Goal: Task Accomplishment & Management: Manage account settings

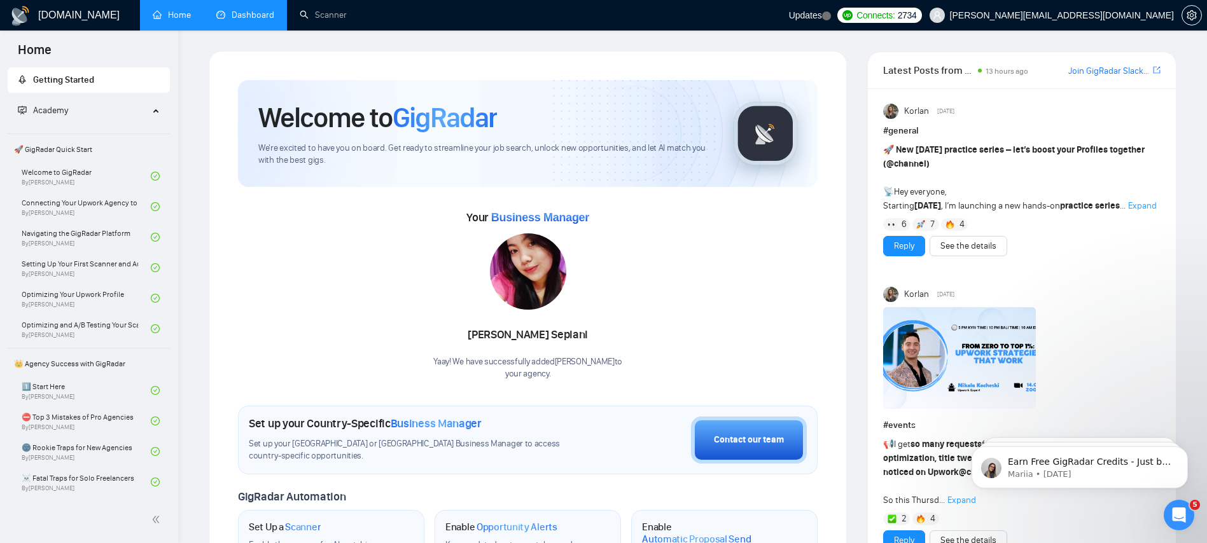
click at [239, 12] on link "Dashboard" at bounding box center [245, 15] width 58 height 11
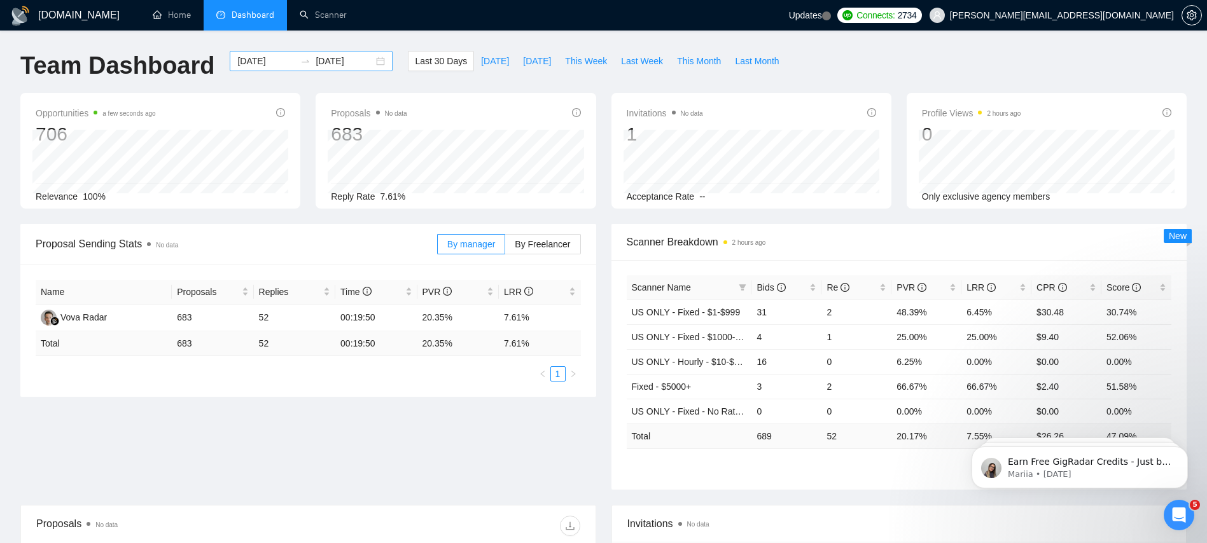
click at [300, 63] on icon "swap-right" at bounding box center [305, 61] width 10 height 10
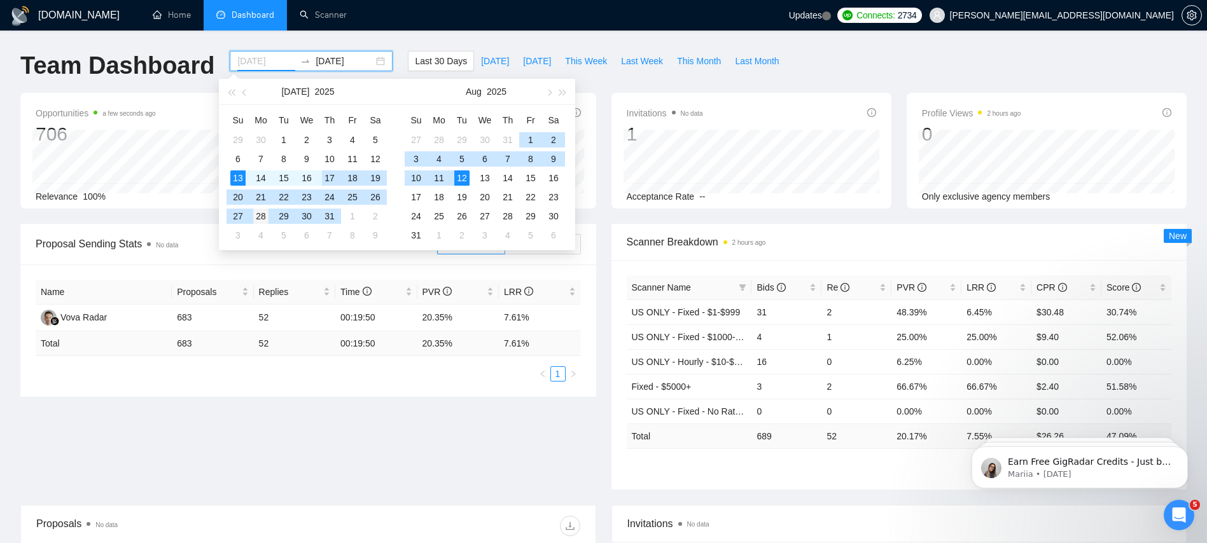
type input "[DATE]"
click at [260, 214] on div "28" at bounding box center [260, 216] width 15 height 15
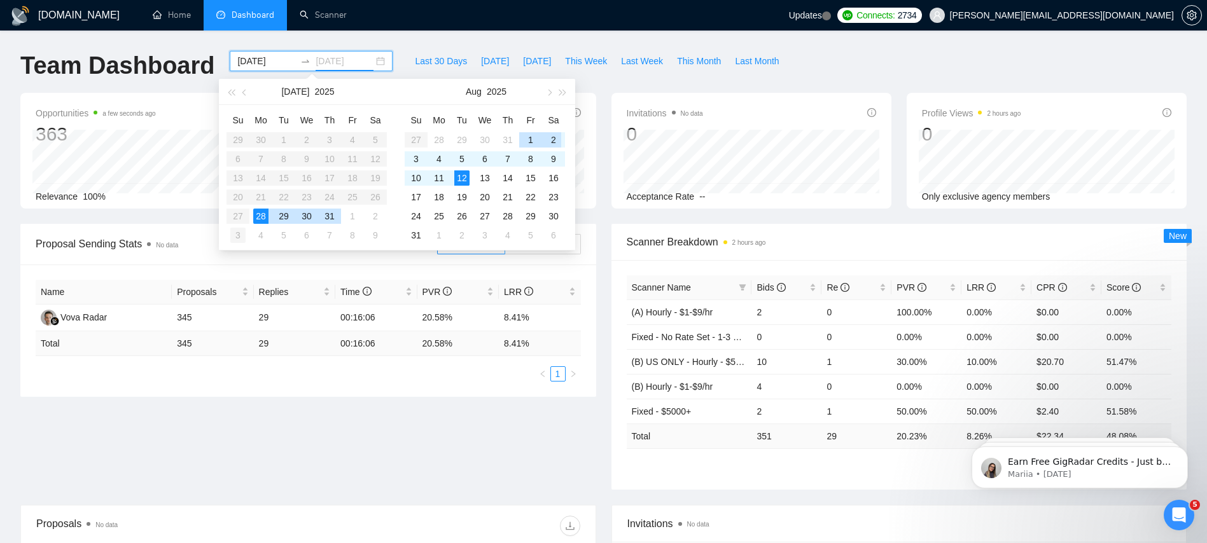
type input "[DATE]"
click at [233, 232] on div "3" at bounding box center [237, 235] width 15 height 15
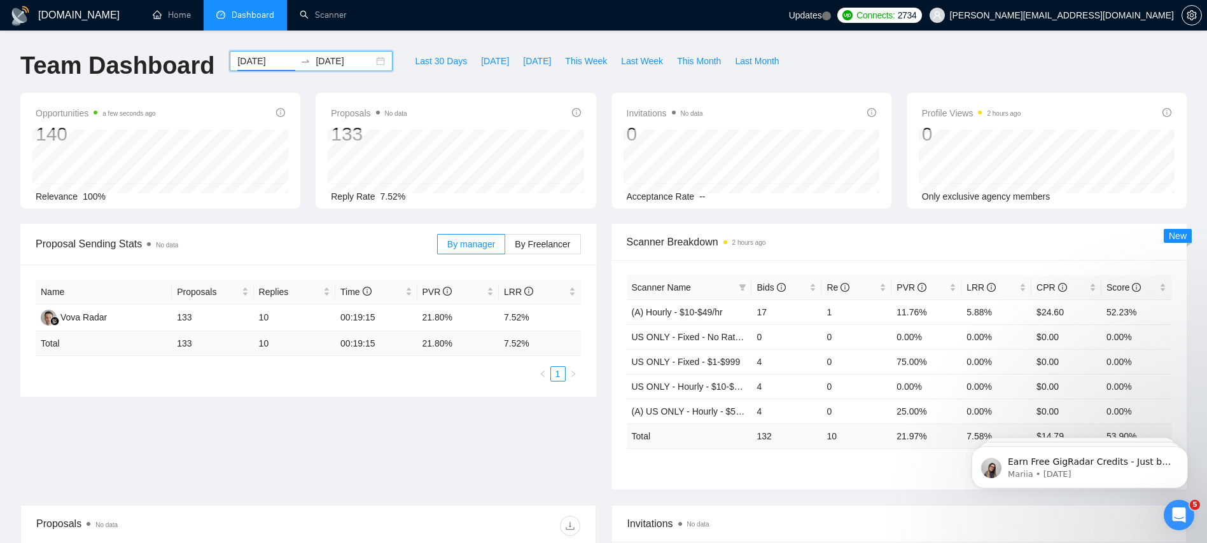
click at [272, 62] on input "[DATE]" at bounding box center [266, 61] width 58 height 14
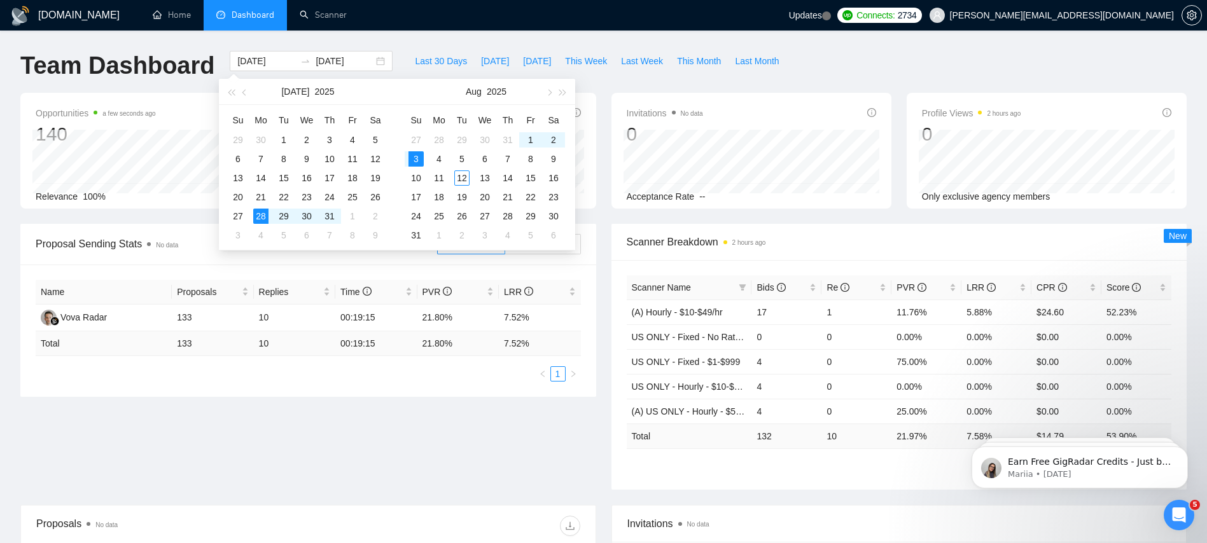
click at [878, 32] on div "[DOMAIN_NAME] Home Dashboard Scanner Updates Connects: 2734 [PERSON_NAME][EMAIL…" at bounding box center [603, 504] width 1207 height 1008
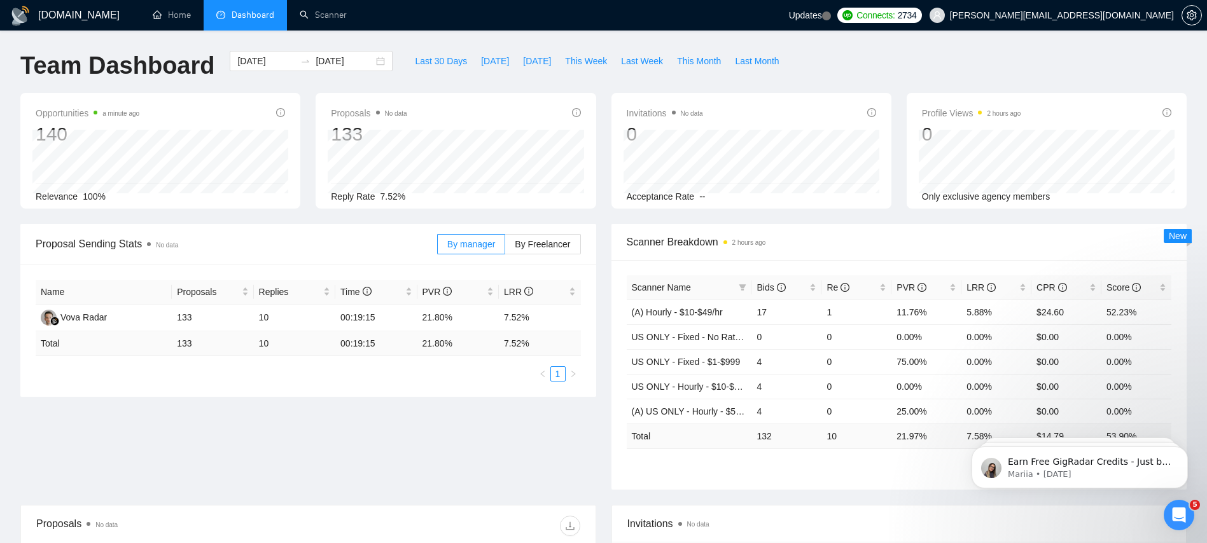
drag, startPoint x: 1076, startPoint y: 641, endPoint x: 1076, endPoint y: 496, distance: 145.1
click at [1076, 496] on body "Earn Free GigRadar Credits - Just by Sharing Your Story! 💬 Want more credits fo…" at bounding box center [1079, 464] width 244 height 79
click at [1180, 512] on icon "Open Intercom Messenger" at bounding box center [1179, 515] width 21 height 21
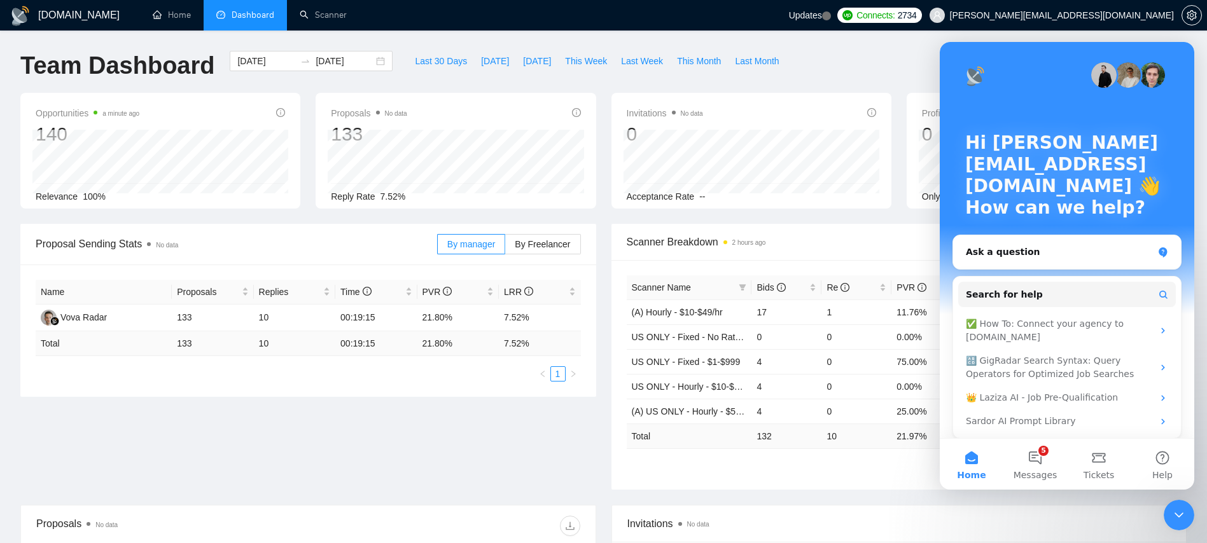
click at [1178, 519] on icon "Close Intercom Messenger" at bounding box center [1178, 515] width 15 height 15
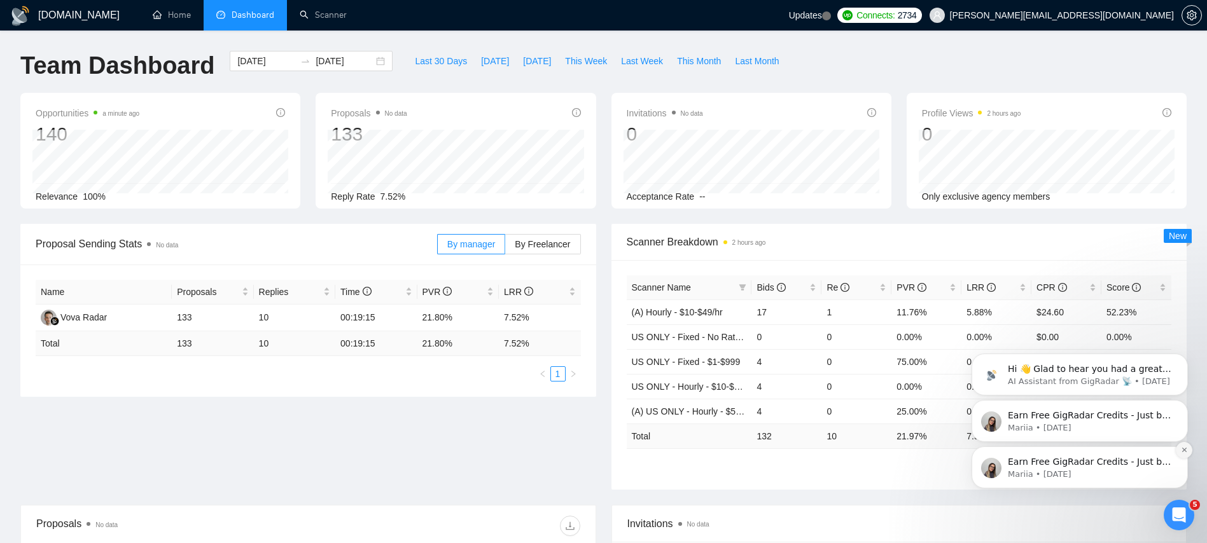
click at [1181, 452] on icon "Dismiss notification" at bounding box center [1184, 450] width 7 height 7
click at [1181, 452] on icon "Dismiss notification" at bounding box center [1184, 451] width 6 height 6
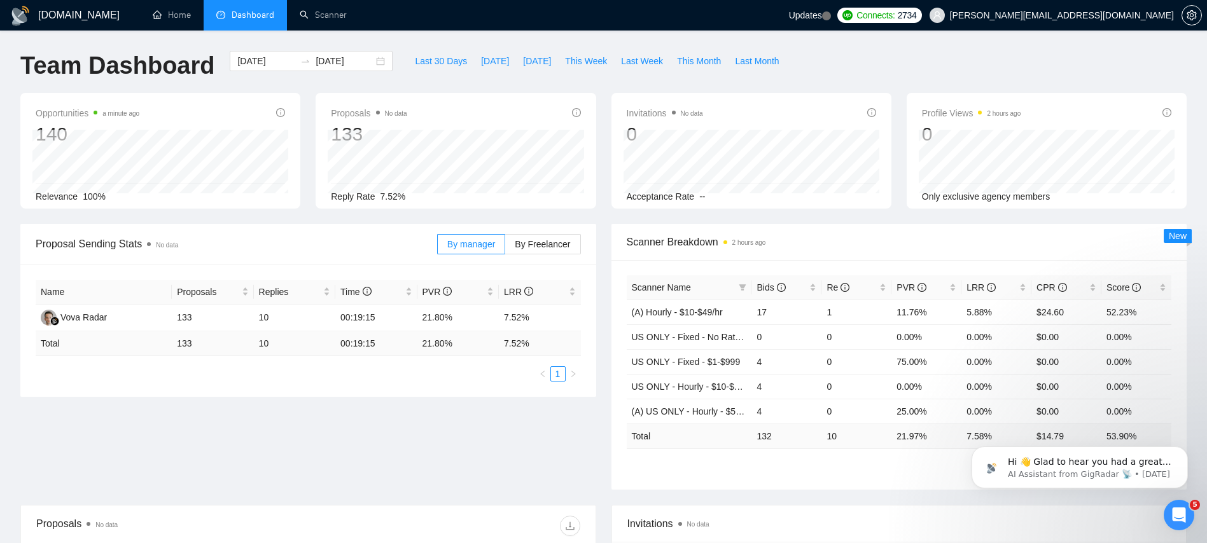
click at [1181, 452] on icon "Dismiss notification" at bounding box center [1184, 451] width 6 height 6
